Goal: Task Accomplishment & Management: Complete application form

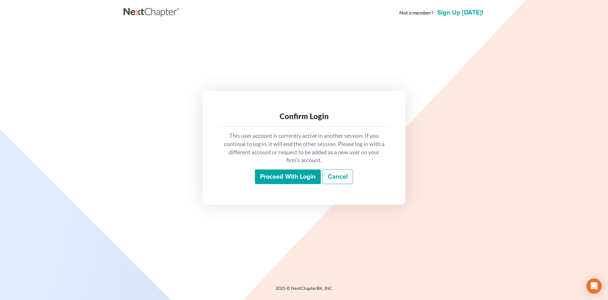
click at [287, 178] on input "Proceed with login" at bounding box center [288, 177] width 66 height 15
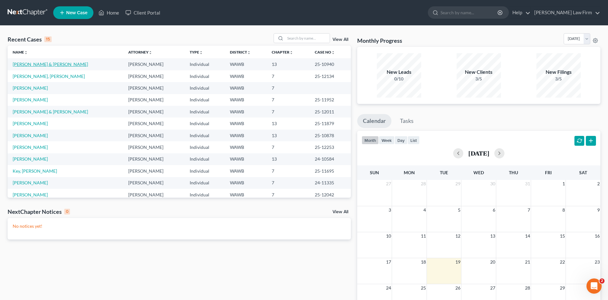
click at [51, 66] on link "[PERSON_NAME] & [PERSON_NAME]" at bounding box center [50, 63] width 75 height 5
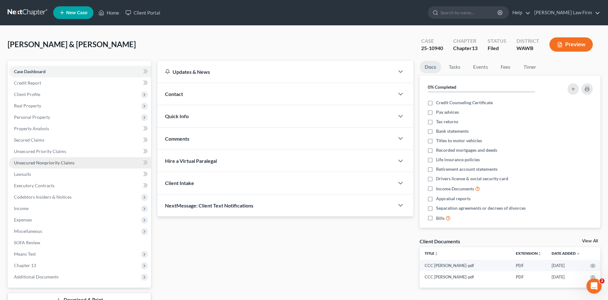
click at [37, 163] on span "Unsecured Nonpriority Claims" at bounding box center [44, 162] width 61 height 5
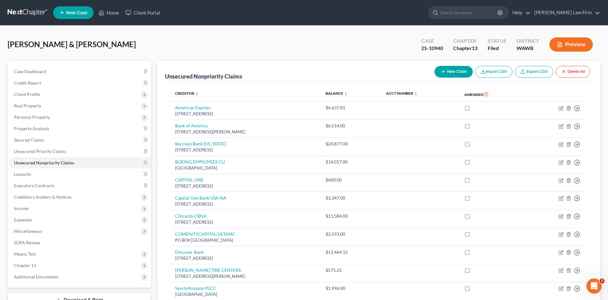
click at [449, 72] on button "New Claim" at bounding box center [454, 72] width 38 height 12
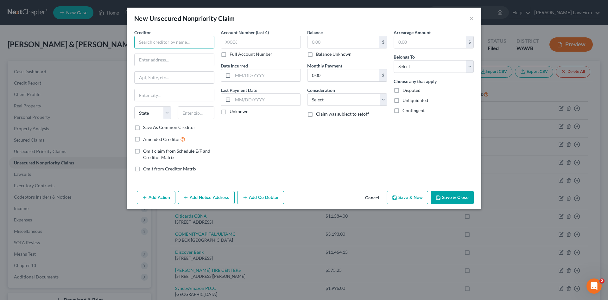
click at [166, 42] on input "text" at bounding box center [174, 42] width 80 height 13
click at [175, 57] on div "[STREET_ADDRESS][US_STATE]" at bounding box center [172, 58] width 66 height 5
type input "National Debt Relief"
type input "[STREET_ADDRESS]"
type input "[US_STATE]"
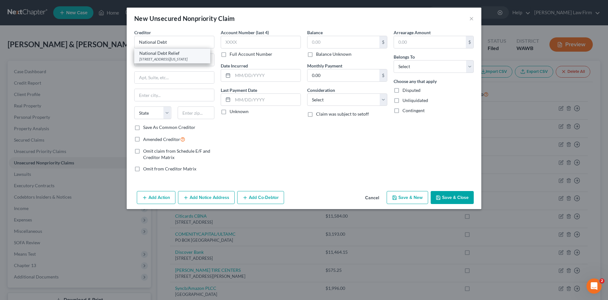
select select "35"
type input "10038"
drag, startPoint x: 191, startPoint y: 41, endPoint x: 61, endPoint y: 48, distance: 130.1
click at [134, 48] on input "National Debt Relief" at bounding box center [174, 42] width 80 height 13
drag, startPoint x: 176, startPoint y: 57, endPoint x: 41, endPoint y: 51, distance: 134.8
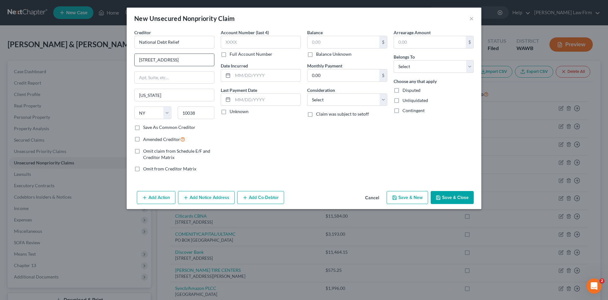
click at [135, 54] on input "[STREET_ADDRESS]" at bounding box center [175, 60] width 80 height 12
drag, startPoint x: 208, startPoint y: 116, endPoint x: 118, endPoint y: 114, distance: 89.7
click at [178, 114] on input "10038" at bounding box center [196, 112] width 37 height 13
drag, startPoint x: 184, startPoint y: 39, endPoint x: 113, endPoint y: 55, distance: 73.1
click at [134, 48] on input "National Debt Relief" at bounding box center [174, 42] width 80 height 13
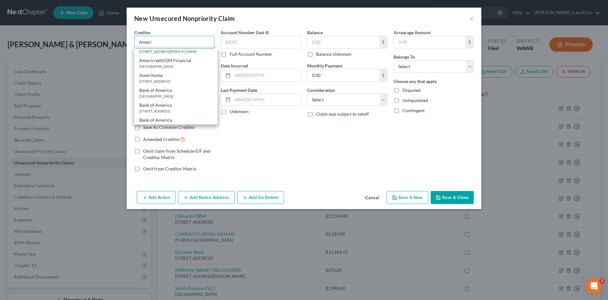
scroll to position [323, 0]
click at [176, 44] on div "[STREET_ADDRESS][PERSON_NAME]" at bounding box center [175, 40] width 73 height 5
type input "Americor"
type input "[STREET_ADDRESS][PERSON_NAME]"
type input "Suite 600"
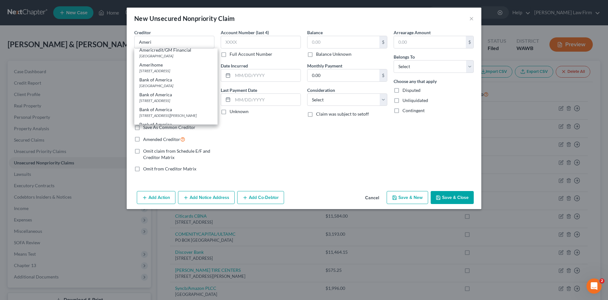
type input "Irvine"
select select "4"
type input "92612"
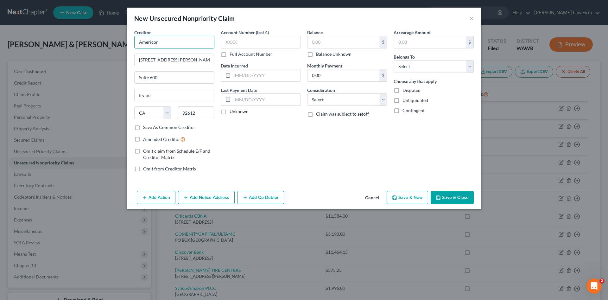
drag, startPoint x: 171, startPoint y: 44, endPoint x: 68, endPoint y: 44, distance: 103.6
click at [134, 42] on input "Americor" at bounding box center [174, 42] width 80 height 13
drag, startPoint x: 189, startPoint y: 61, endPoint x: 59, endPoint y: 58, distance: 130.0
click at [135, 61] on input "[STREET_ADDRESS][PERSON_NAME]" at bounding box center [175, 60] width 80 height 12
click at [195, 58] on input "[STREET_ADDRESS][PERSON_NAME]" at bounding box center [175, 60] width 80 height 12
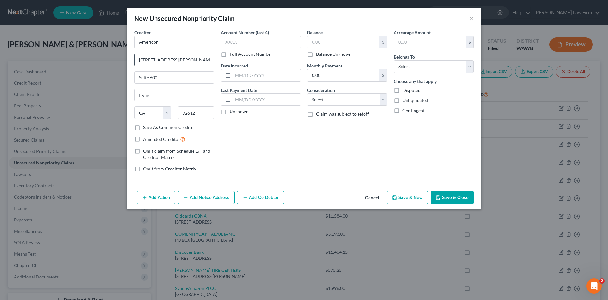
click at [194, 58] on input "[STREET_ADDRESS][PERSON_NAME]" at bounding box center [175, 60] width 80 height 12
drag, startPoint x: 175, startPoint y: 84, endPoint x: 150, endPoint y: 84, distance: 24.7
click at [150, 84] on div "Creditor * Americor [STREET_ADDRESS][GEOGRAPHIC_DATA][PERSON_NAME][US_STATE] CA…" at bounding box center [174, 76] width 80 height 95
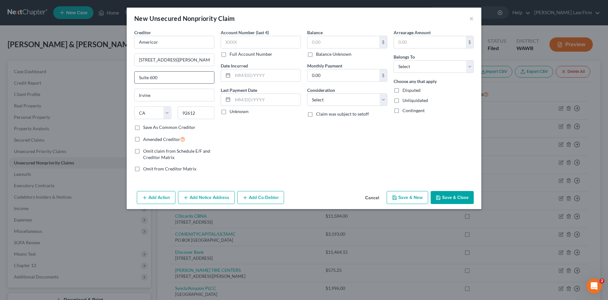
drag, startPoint x: 166, startPoint y: 77, endPoint x: 78, endPoint y: 80, distance: 88.8
click at [135, 80] on input "Suite 600" at bounding box center [175, 78] width 80 height 12
drag, startPoint x: 197, startPoint y: 115, endPoint x: 159, endPoint y: 115, distance: 38.0
click at [178, 115] on input "92612" at bounding box center [196, 112] width 37 height 13
